Goal: Obtain resource: Download file/media

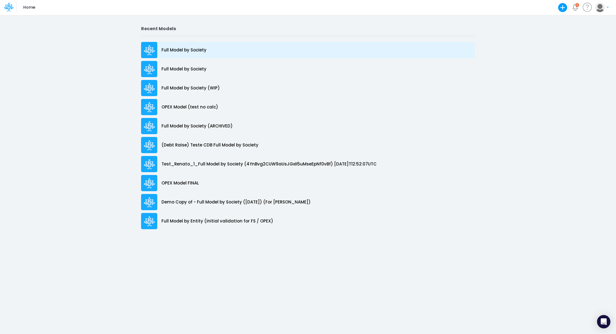
click at [218, 46] on div "Full Model by Society" at bounding box center [308, 50] width 334 height 16
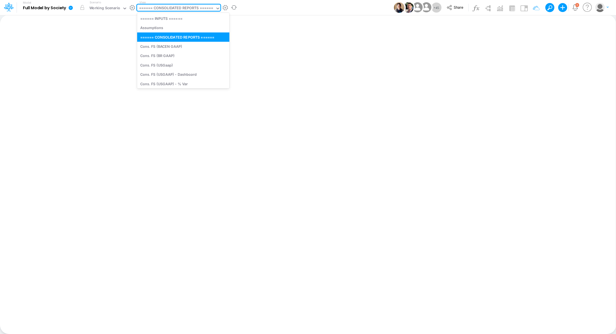
click at [174, 10] on div "====== CONSOLIDATED REPORTS ======" at bounding box center [176, 8] width 74 height 6
click at [177, 63] on div "Cons. FS (USGaap)" at bounding box center [183, 64] width 92 height 9
type input "Consolidated FS - USGAAP"
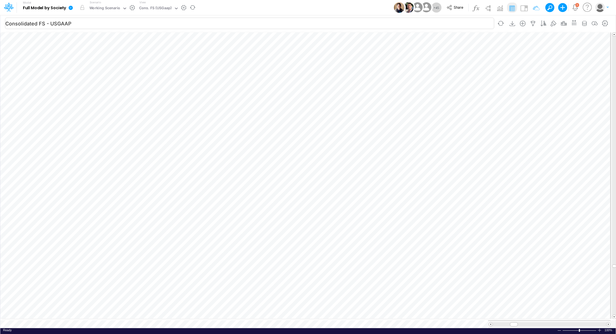
scroll to position [3, 1]
drag, startPoint x: 593, startPoint y: 321, endPoint x: 496, endPoint y: 320, distance: 97.5
click at [493, 322] on div at bounding box center [497, 324] width 8 height 4
click at [123, 12] on div at bounding box center [124, 8] width 5 height 7
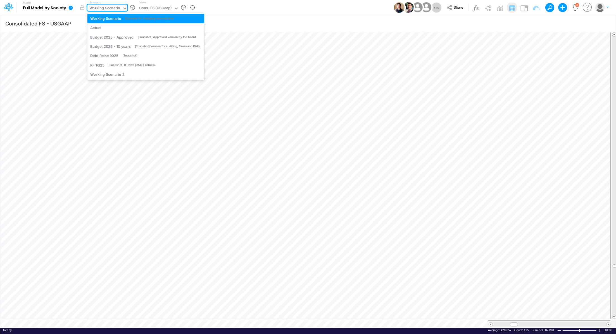
click at [121, 8] on div "Working Scenario" at bounding box center [104, 8] width 35 height 8
click at [116, 8] on div "Working Scenario" at bounding box center [104, 8] width 31 height 6
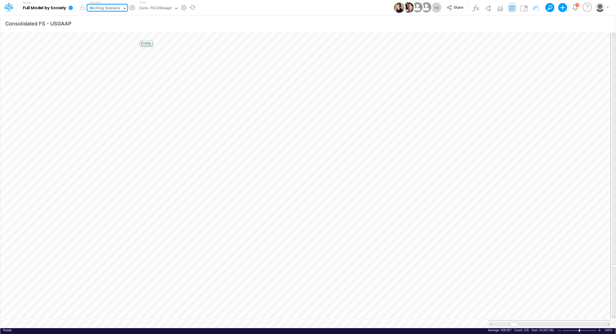
click at [123, 7] on icon at bounding box center [124, 8] width 5 height 5
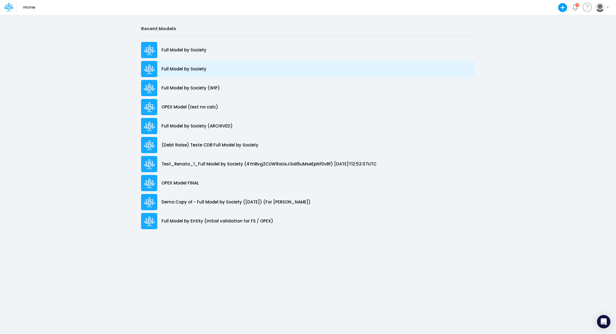
click at [185, 74] on div "Full Model by Society" at bounding box center [308, 69] width 334 height 16
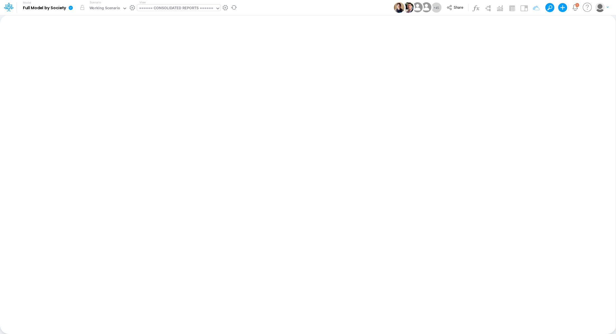
click at [187, 5] on div "====== CONSOLIDATED REPORTS ======" at bounding box center [176, 8] width 74 height 6
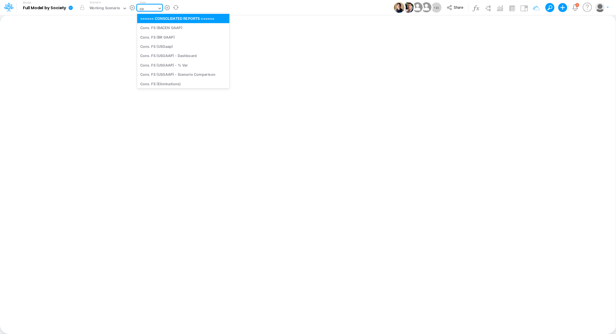
type input "con"
click at [195, 45] on div "Cons. FS (USGaap)" at bounding box center [182, 46] width 91 height 9
type input "Consolidated FS - USGAAP"
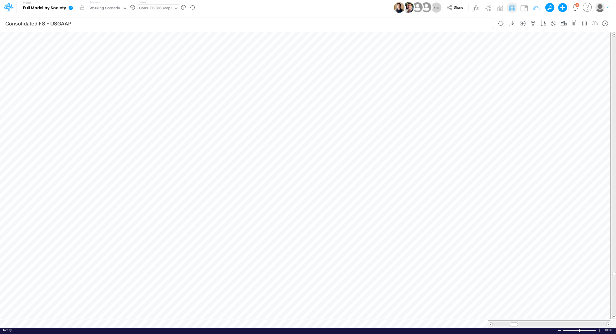
scroll to position [3, 1]
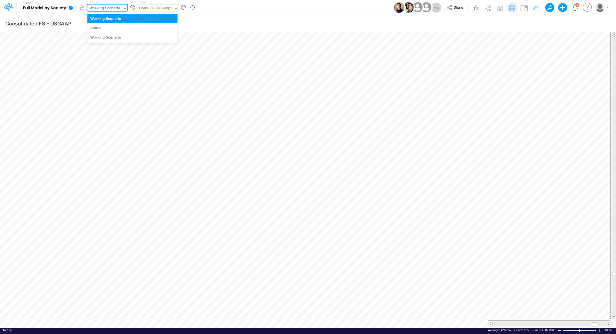
click at [125, 8] on icon at bounding box center [124, 9] width 3 height 2
click at [120, 8] on div "Working Scenario" at bounding box center [104, 8] width 35 height 8
click at [123, 8] on icon at bounding box center [124, 8] width 5 height 5
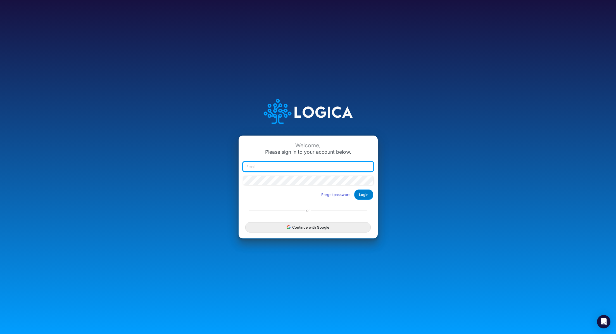
type input "[PERSON_NAME][EMAIL_ADDRESS][PERSON_NAME][DOMAIN_NAME]"
click at [364, 192] on button "Login" at bounding box center [363, 194] width 19 height 10
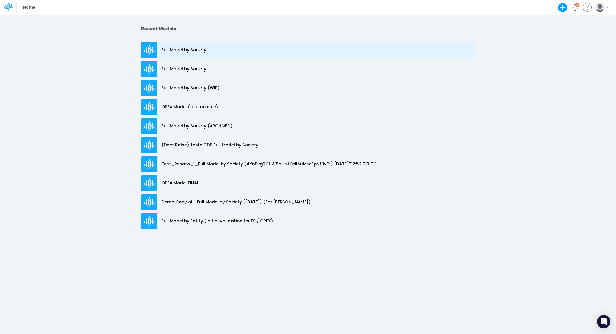
click at [188, 47] on p "Full Model by Society" at bounding box center [183, 50] width 45 height 6
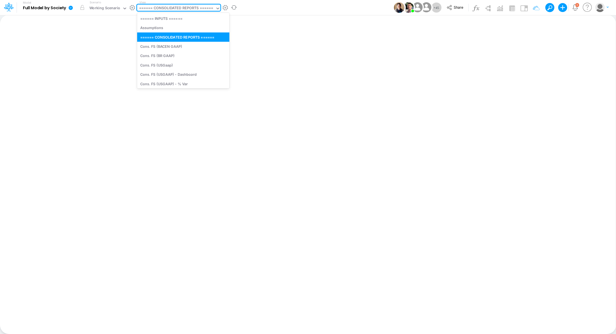
click at [161, 9] on div "====== CONSOLIDATED REPORTS ======" at bounding box center [176, 8] width 74 height 6
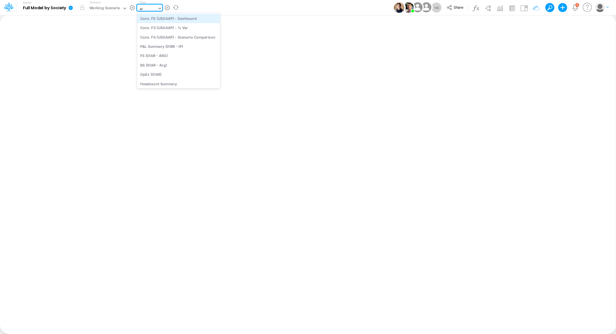
type input "arg"
click at [173, 18] on div "FS (01AR - ARG)" at bounding box center [174, 18] width 75 height 9
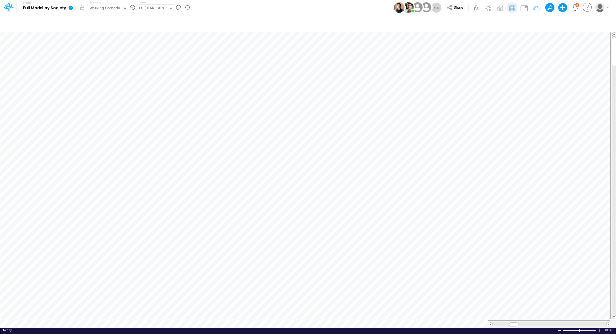
scroll to position [3, 1]
click at [153, 9] on div "FS (01AR - ARG)" at bounding box center [153, 8] width 28 height 6
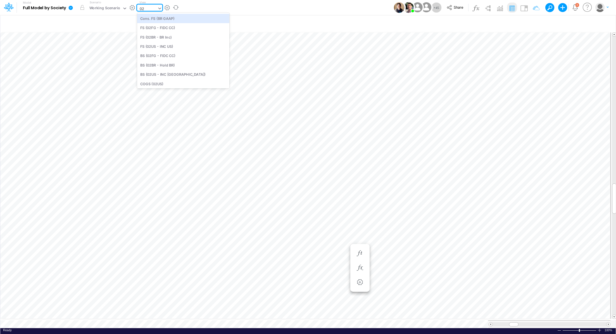
type input "02"
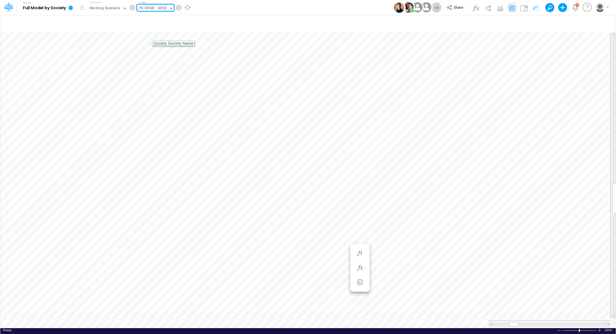
click at [148, 7] on div "FS (01AR - ARG)" at bounding box center [153, 8] width 28 height 6
click at [156, 7] on div "FS (01AR - ARG)" at bounding box center [153, 8] width 28 height 6
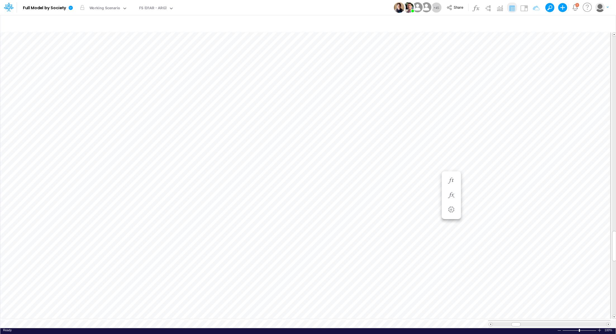
scroll to position [3, 1]
click at [71, 6] on icon at bounding box center [71, 8] width 4 height 4
click at [102, 49] on button "Export" at bounding box center [99, 48] width 60 height 9
click at [142, 49] on button "Excel" at bounding box center [159, 52] width 60 height 9
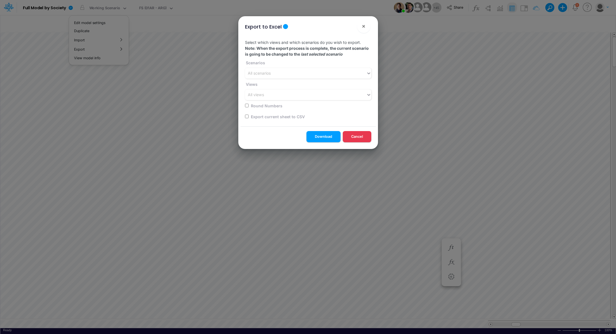
click at [257, 116] on label "Export current sheet to CSV" at bounding box center [277, 117] width 55 height 6
click at [246, 116] on input "checkbox" at bounding box center [247, 116] width 4 height 4
checkbox input "true"
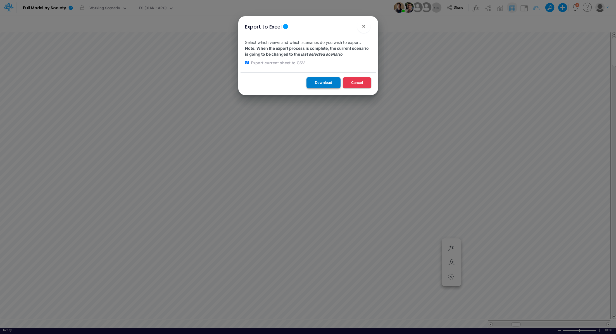
click at [316, 78] on button "Download" at bounding box center [323, 82] width 34 height 11
click at [364, 26] on span "×" at bounding box center [364, 26] width 4 height 7
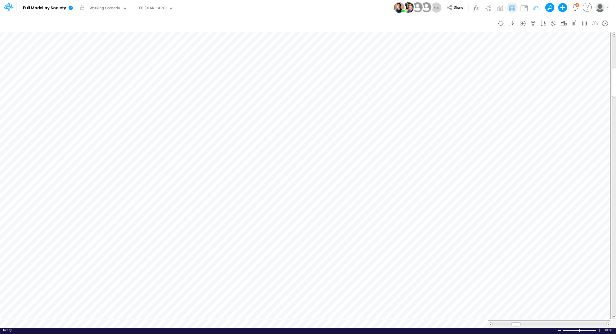
scroll to position [3, 1]
click at [371, 322] on tr at bounding box center [305, 324] width 610 height 8
click at [604, 22] on icon "button" at bounding box center [605, 24] width 8 height 6
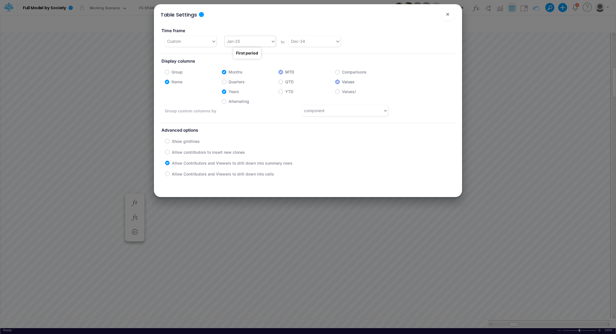
click at [273, 42] on icon at bounding box center [273, 42] width 5 height 6
click at [259, 103] on div "Jan-24" at bounding box center [249, 102] width 51 height 10
click at [450, 15] on button "×" at bounding box center [447, 14] width 13 height 13
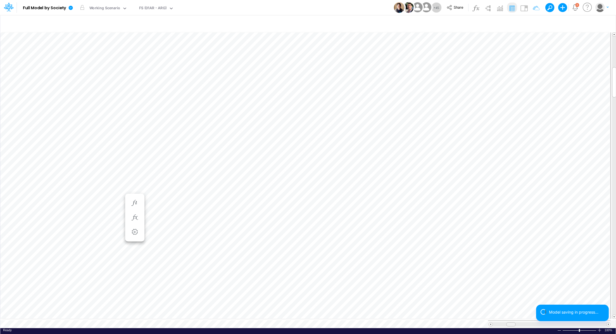
scroll to position [3, 1]
click at [485, 321] on tr at bounding box center [305, 324] width 610 height 8
click at [462, 312] on table at bounding box center [308, 179] width 616 height 297
